Goal: Task Accomplishment & Management: Use online tool/utility

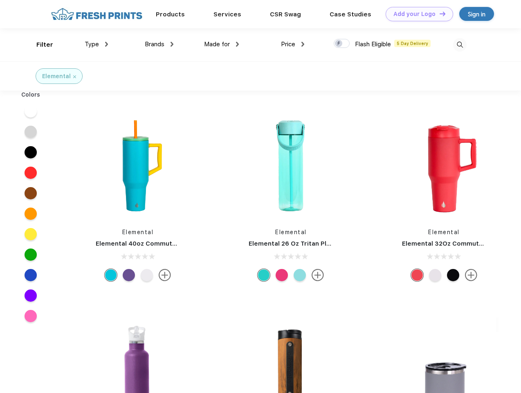
click at [417, 14] on link "Add your Logo Design Tool" at bounding box center [420, 14] width 68 height 14
click at [0, 0] on div "Design Tool" at bounding box center [0, 0] width 0 height 0
click at [439, 14] on link "Add your Logo Design Tool" at bounding box center [420, 14] width 68 height 14
click at [39, 45] on div "Filter" at bounding box center [44, 44] width 17 height 9
click at [97, 44] on span "Type" at bounding box center [92, 44] width 14 height 7
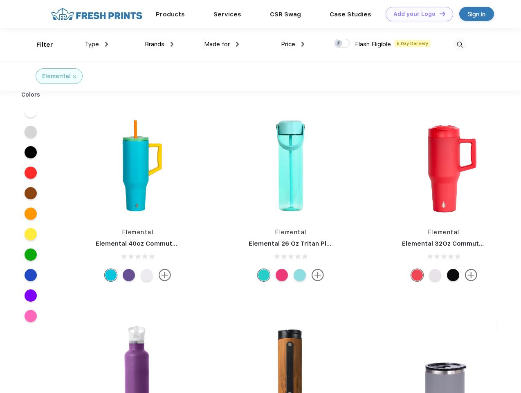
click at [159, 44] on span "Brands" at bounding box center [155, 44] width 20 height 7
click at [222, 44] on span "Made for" at bounding box center [217, 44] width 26 height 7
click at [293, 44] on span "Price" at bounding box center [288, 44] width 14 height 7
click at [342, 44] on div at bounding box center [342, 43] width 16 height 9
click at [339, 44] on input "checkbox" at bounding box center [336, 40] width 5 height 5
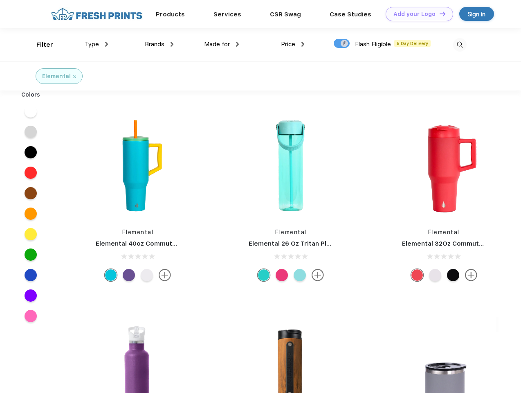
click at [460, 45] on img at bounding box center [460, 45] width 14 height 14
